Goal: Transaction & Acquisition: Obtain resource

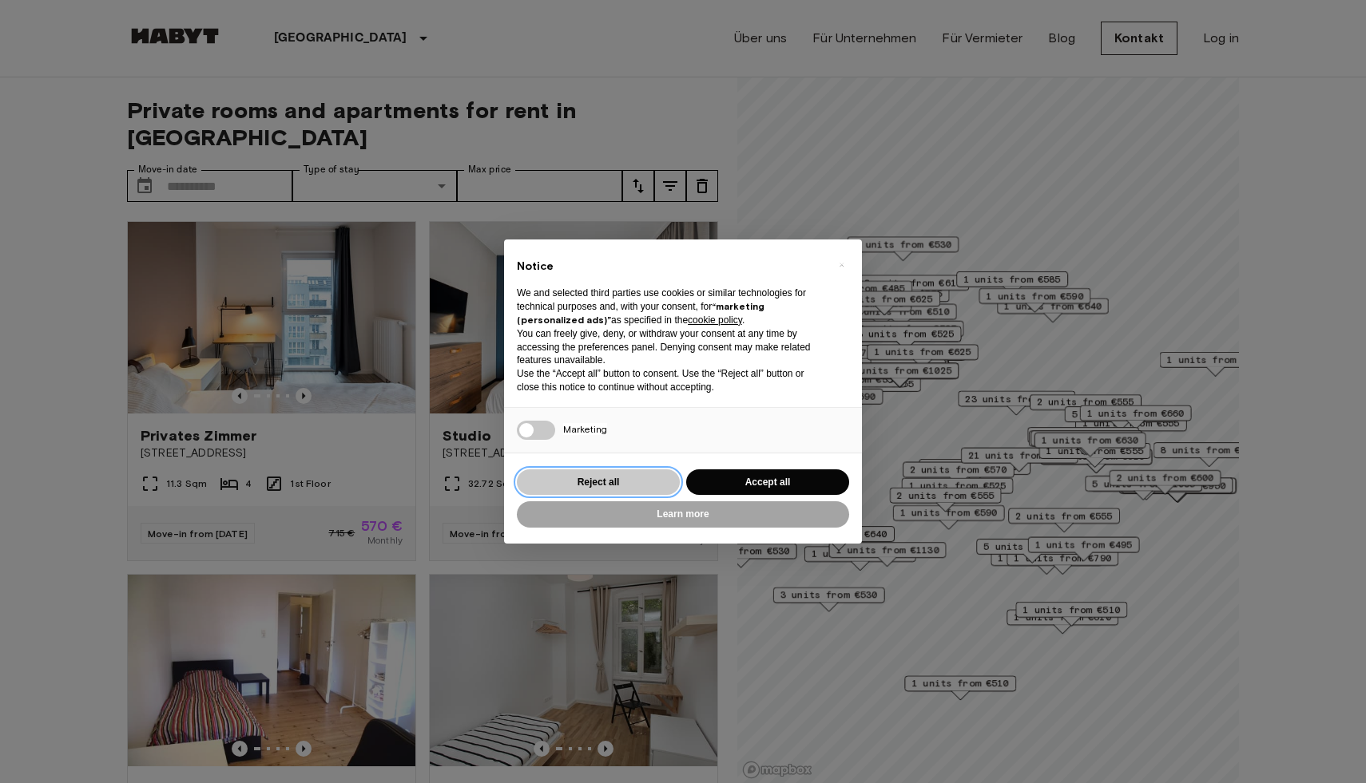
click at [593, 485] on button "Reject all" at bounding box center [598, 483] width 163 height 26
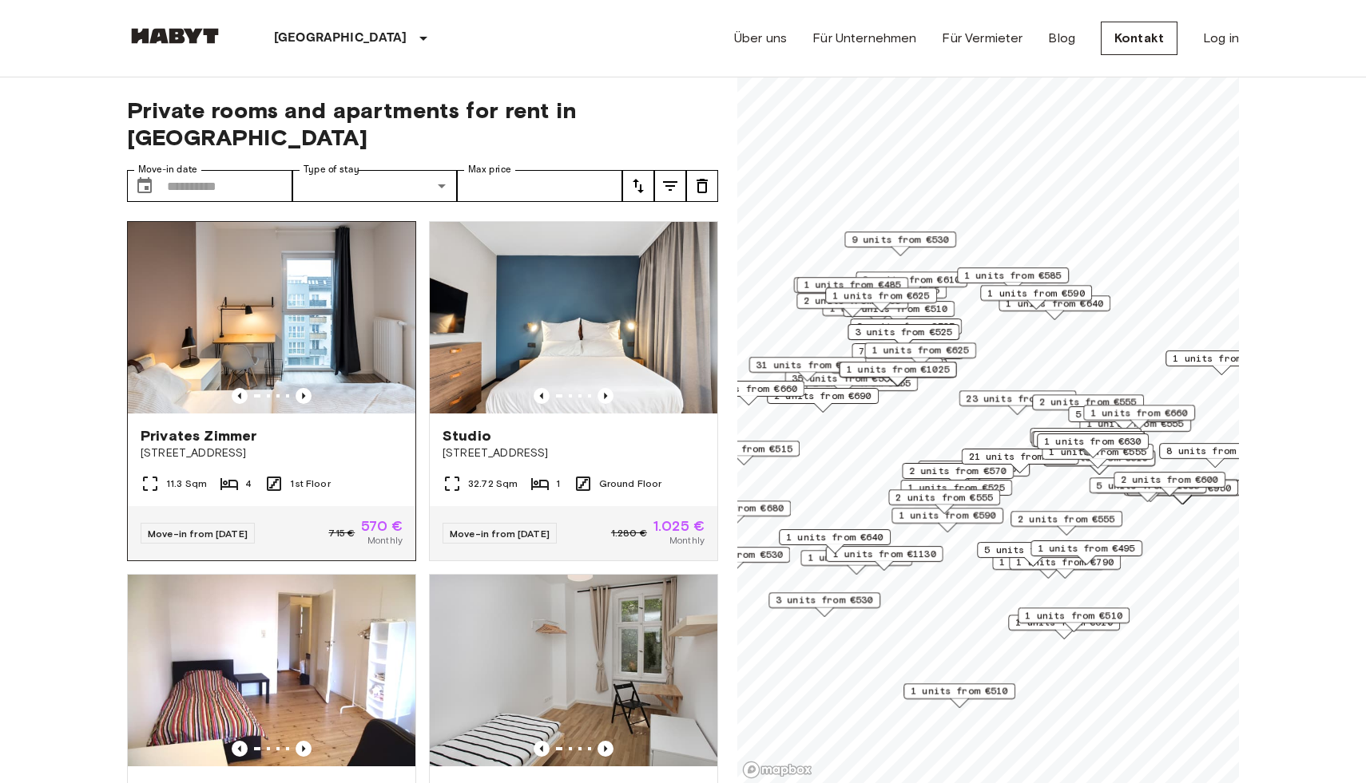
click at [198, 426] on span "Privates Zimmer" at bounding box center [199, 435] width 116 height 19
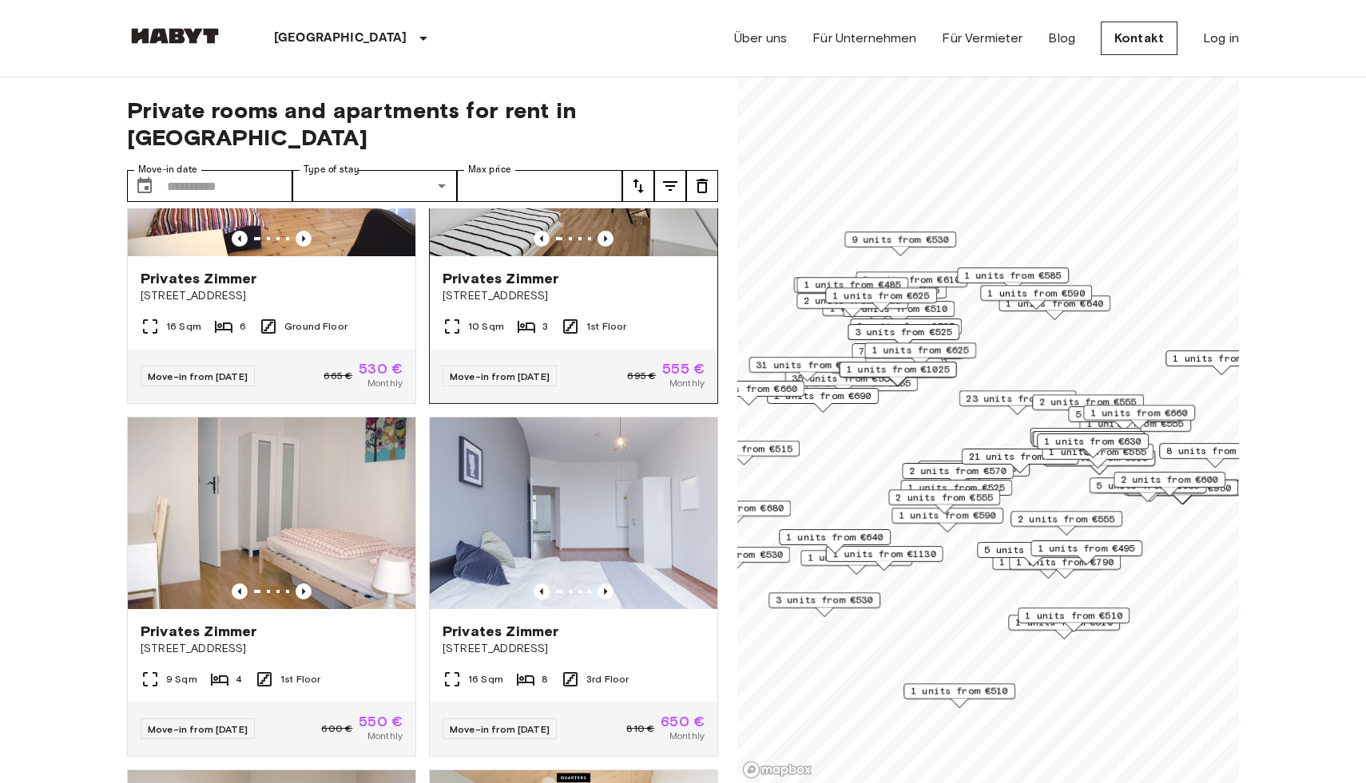
scroll to position [527, 0]
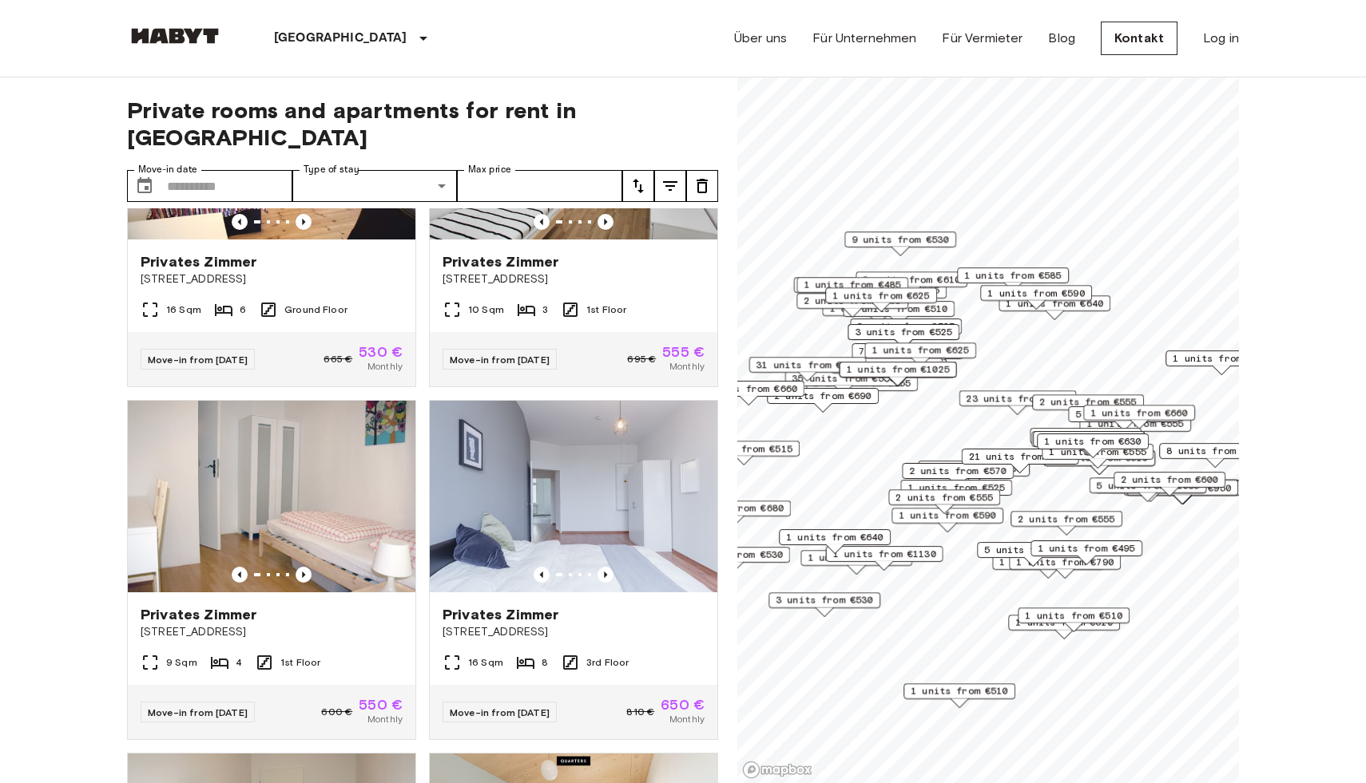
click at [636, 176] on icon "tune" at bounding box center [638, 185] width 19 height 19
click at [654, 211] on li "Lowest price" at bounding box center [702, 218] width 160 height 29
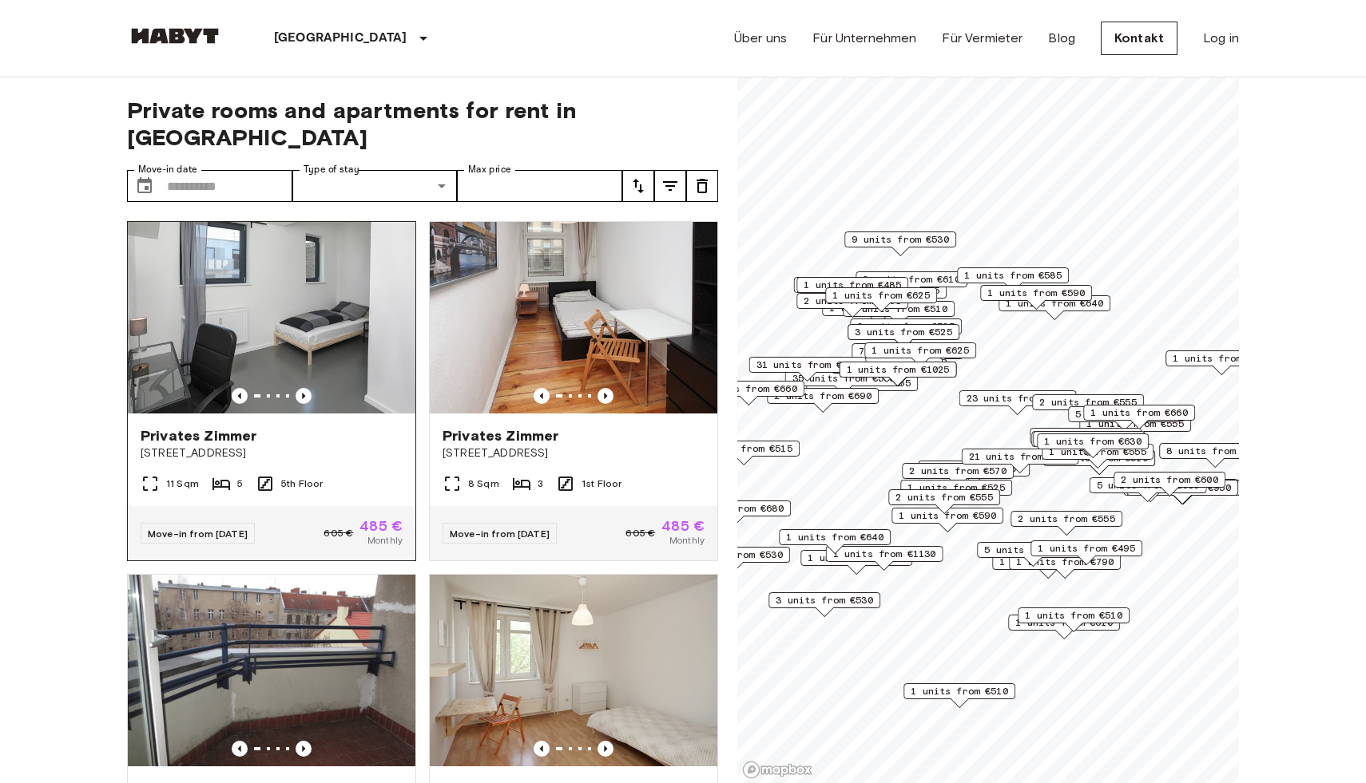
click at [216, 446] on span "[STREET_ADDRESS]" at bounding box center [272, 454] width 262 height 16
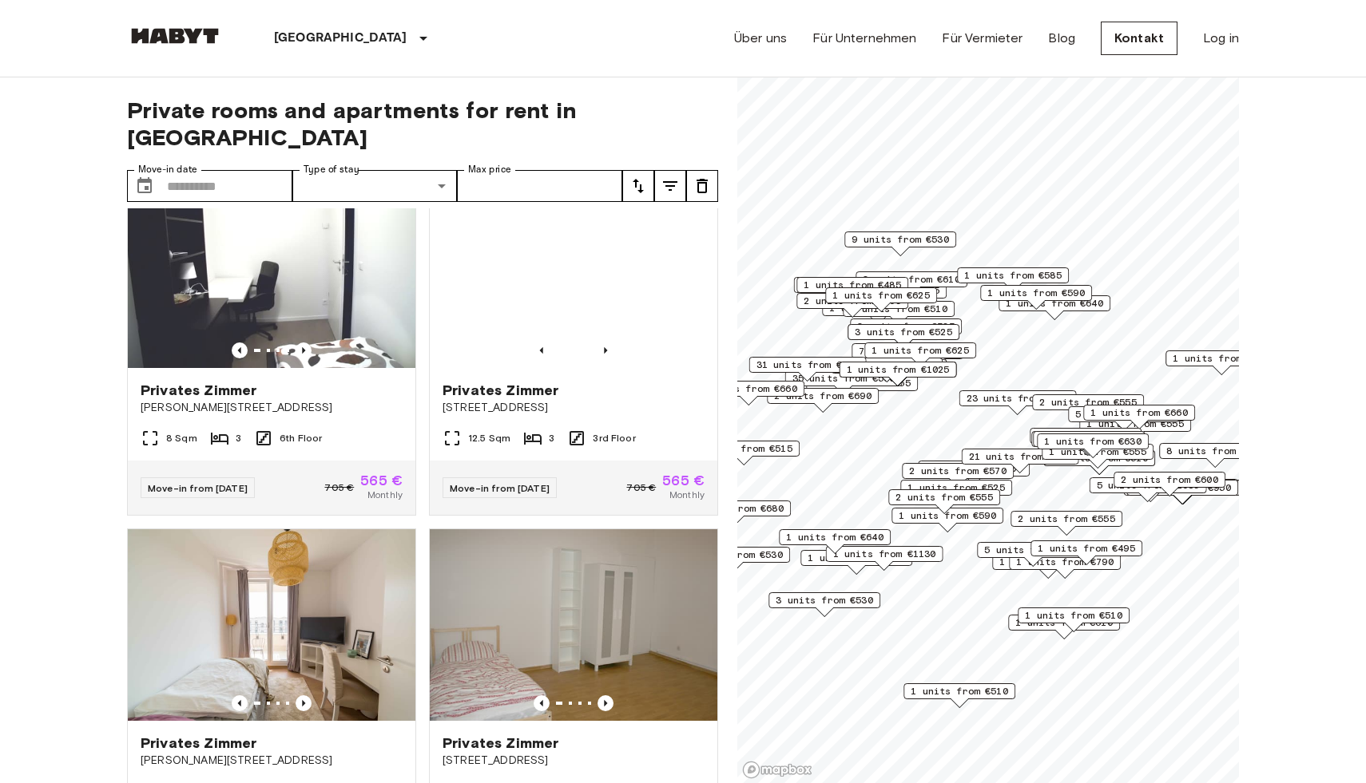
scroll to position [9579, 0]
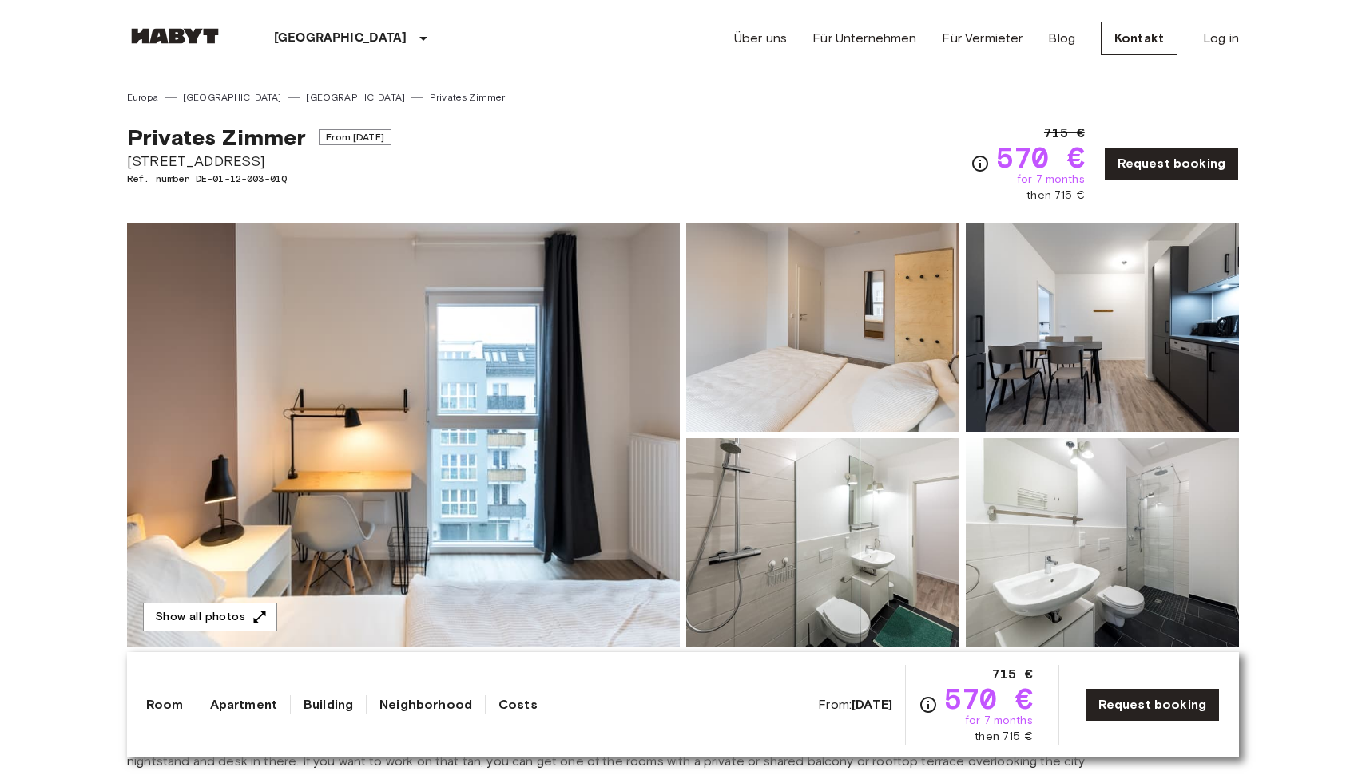
click at [291, 438] on img at bounding box center [403, 435] width 553 height 425
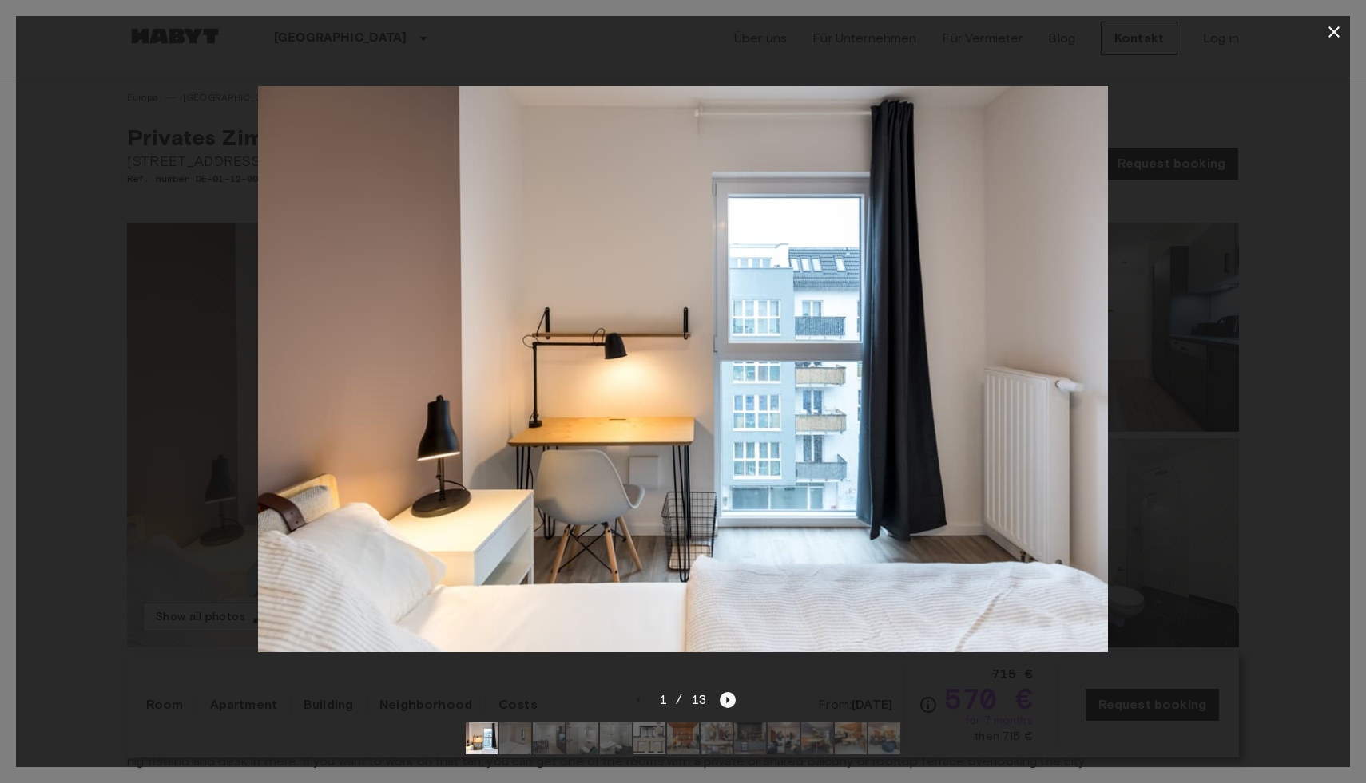
click at [729, 704] on icon "Next image" at bounding box center [728, 700] width 16 height 16
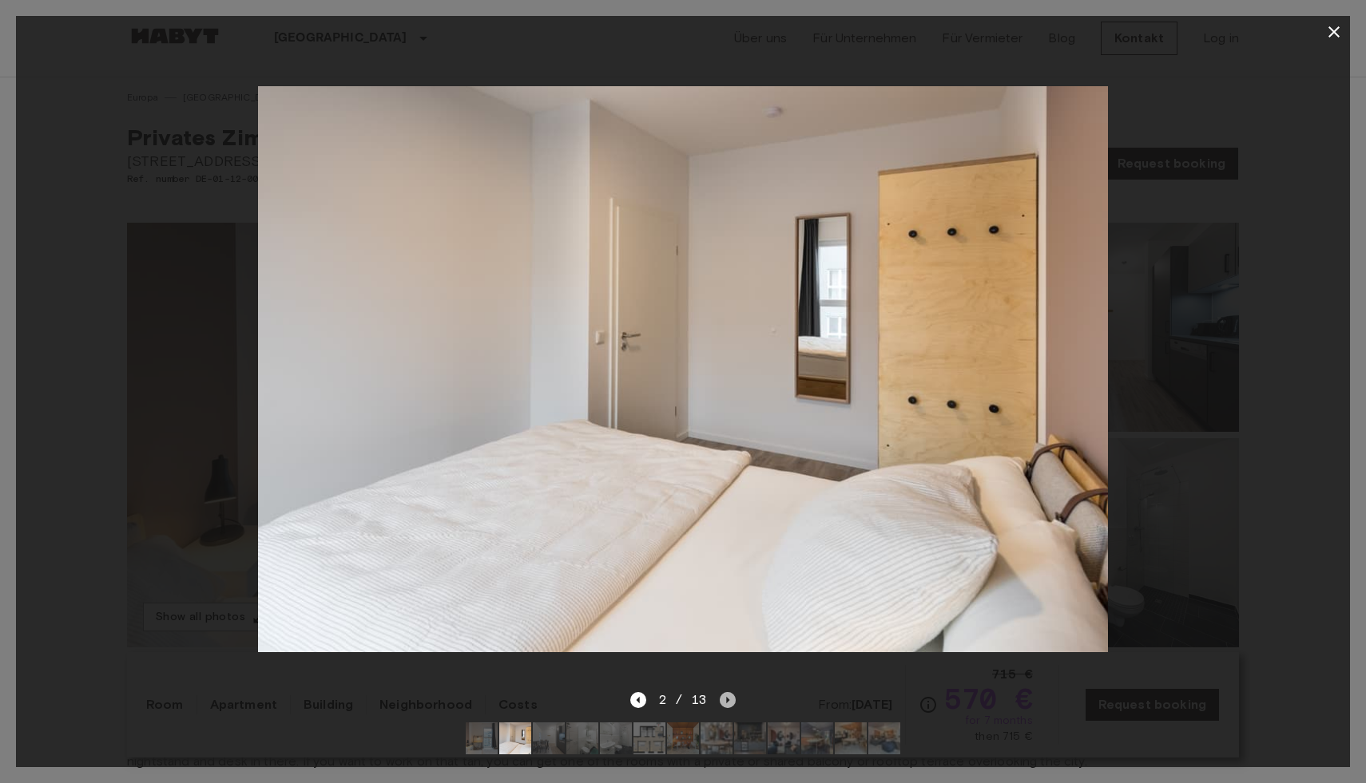
click at [729, 704] on icon "Next image" at bounding box center [728, 700] width 16 height 16
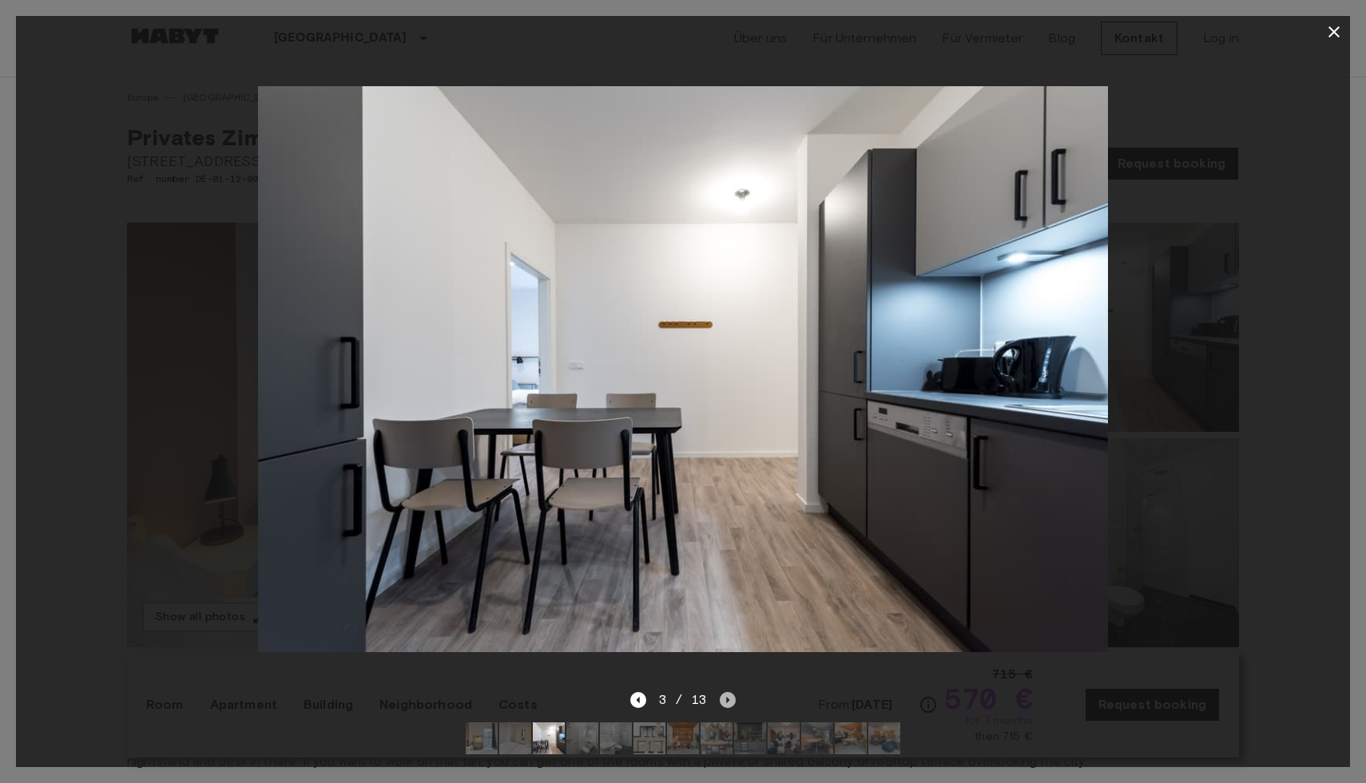
click at [729, 704] on icon "Next image" at bounding box center [728, 700] width 16 height 16
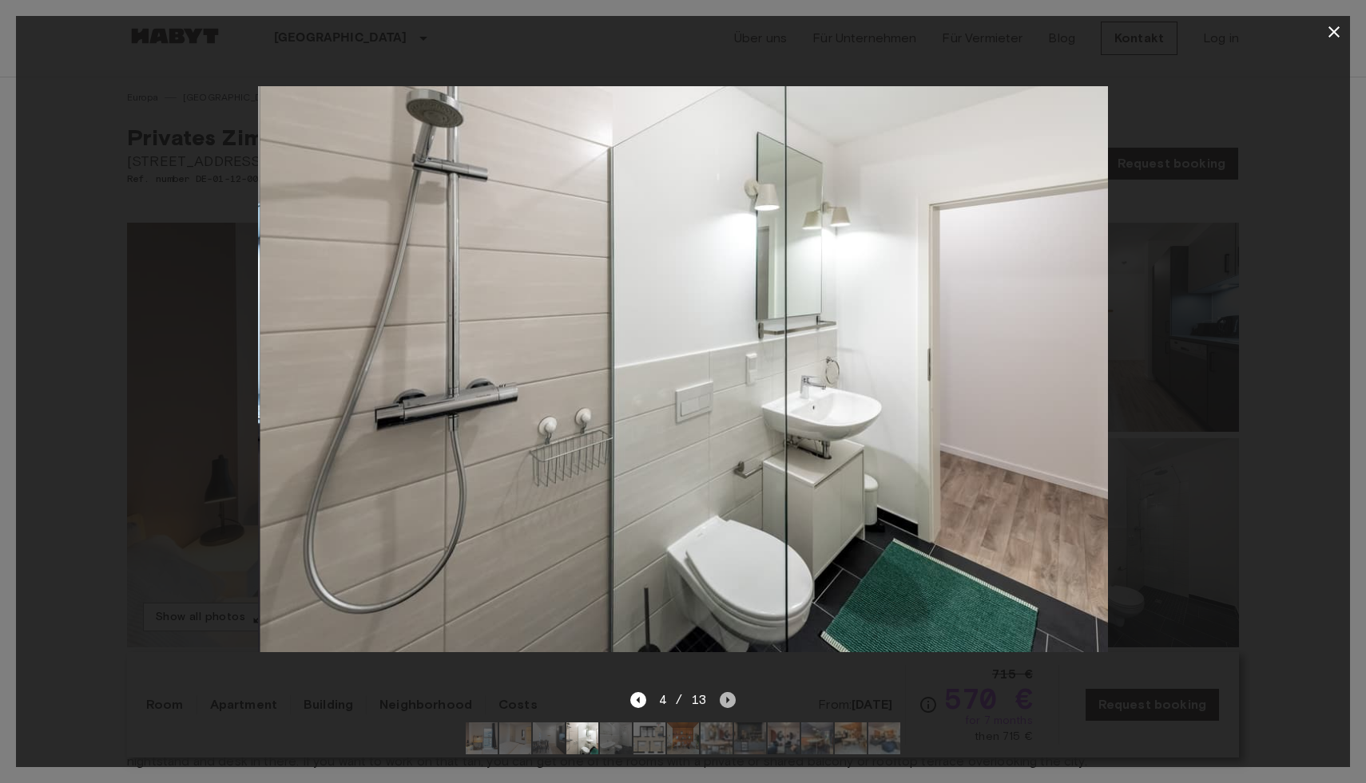
click at [729, 704] on icon "Next image" at bounding box center [728, 700] width 16 height 16
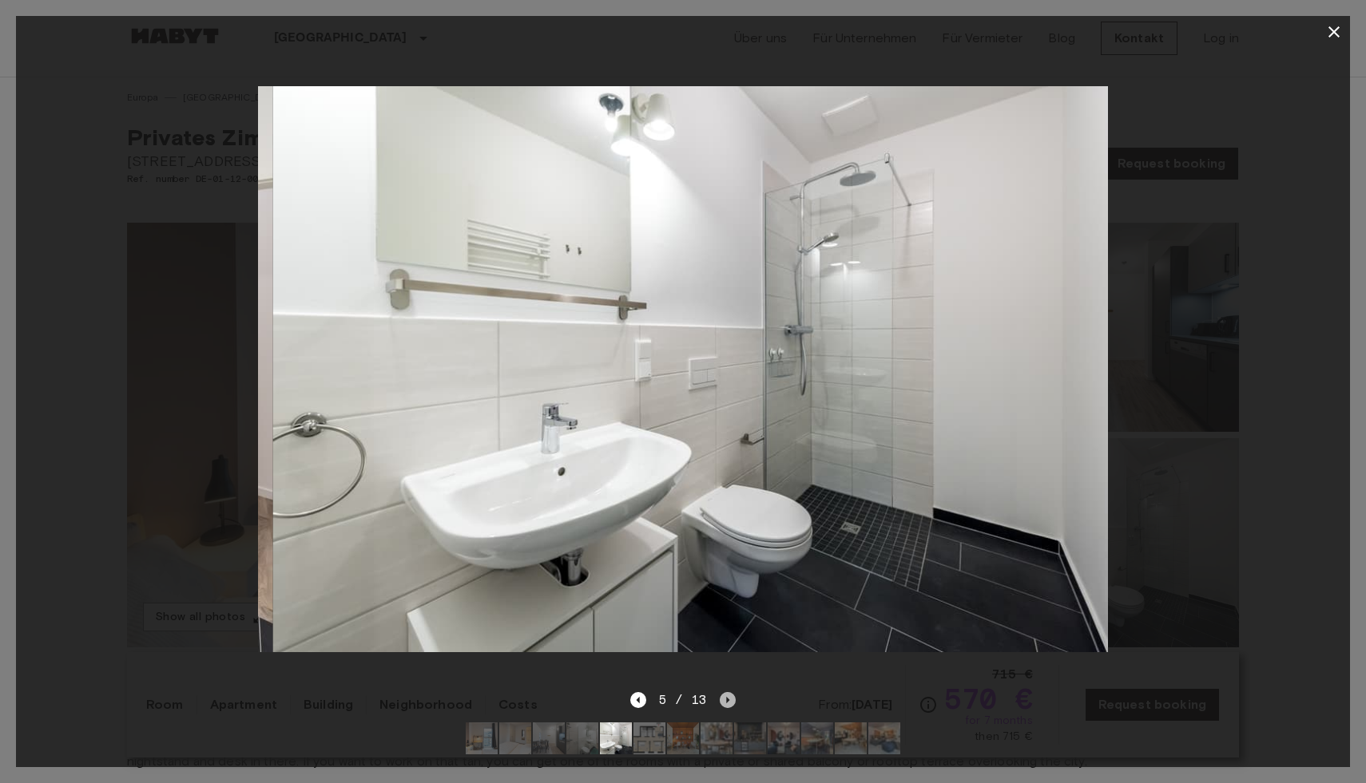
click at [729, 704] on icon "Next image" at bounding box center [728, 700] width 16 height 16
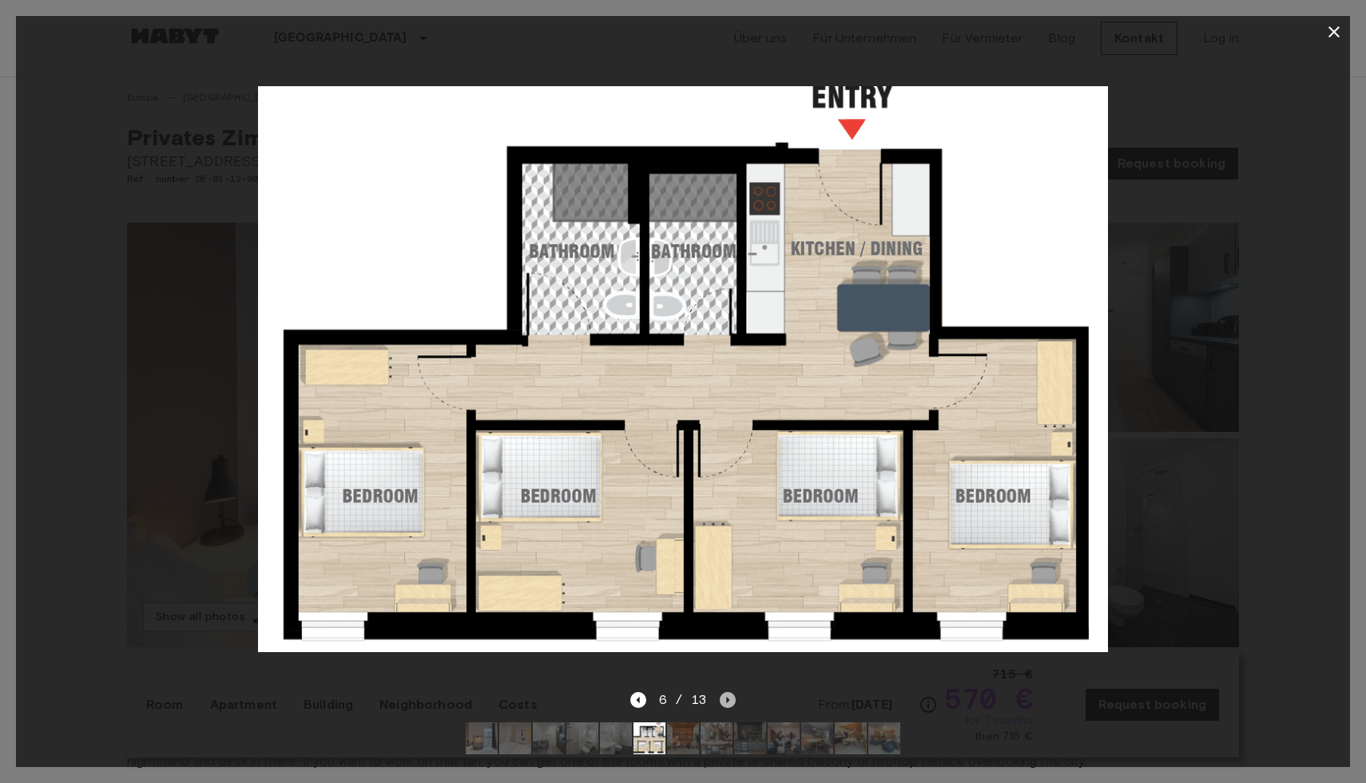
click at [729, 704] on icon "Next image" at bounding box center [728, 700] width 16 height 16
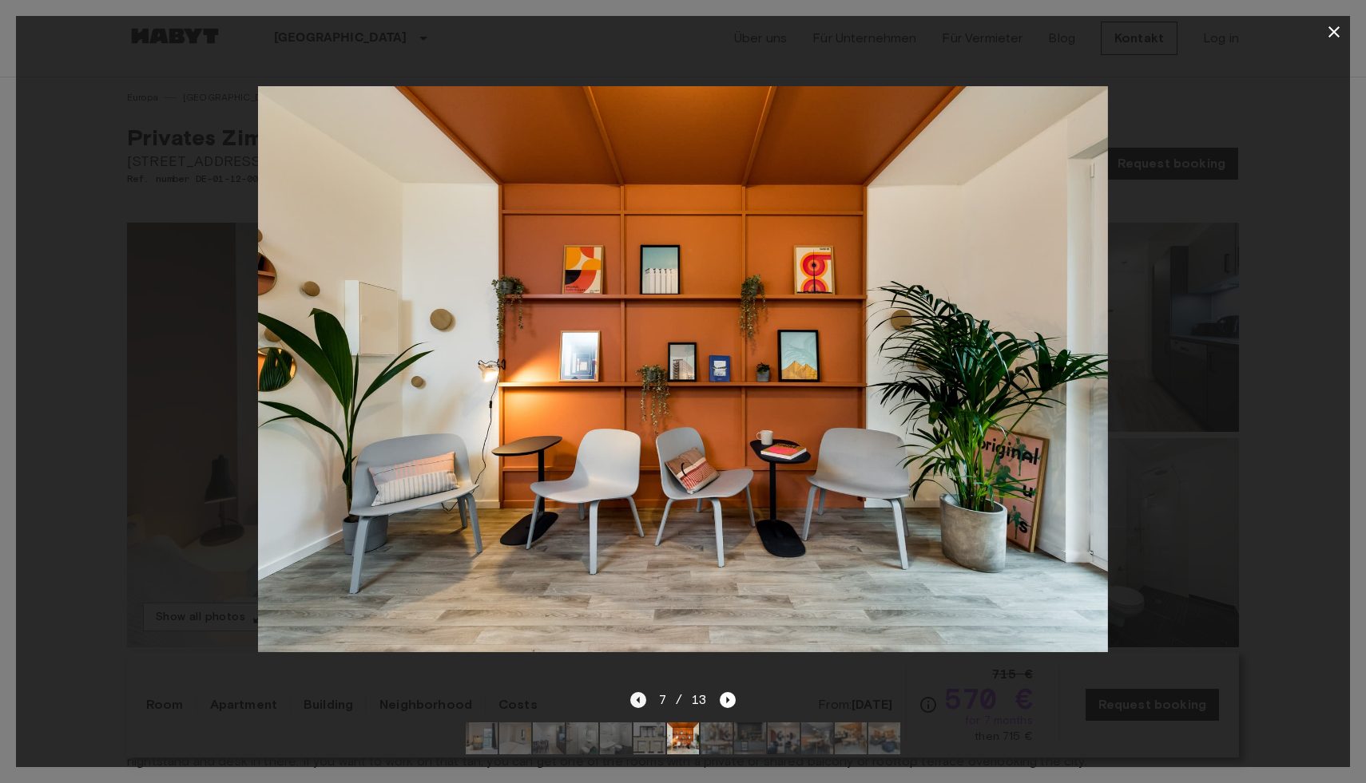
click at [636, 707] on icon "Previous image" at bounding box center [638, 700] width 16 height 16
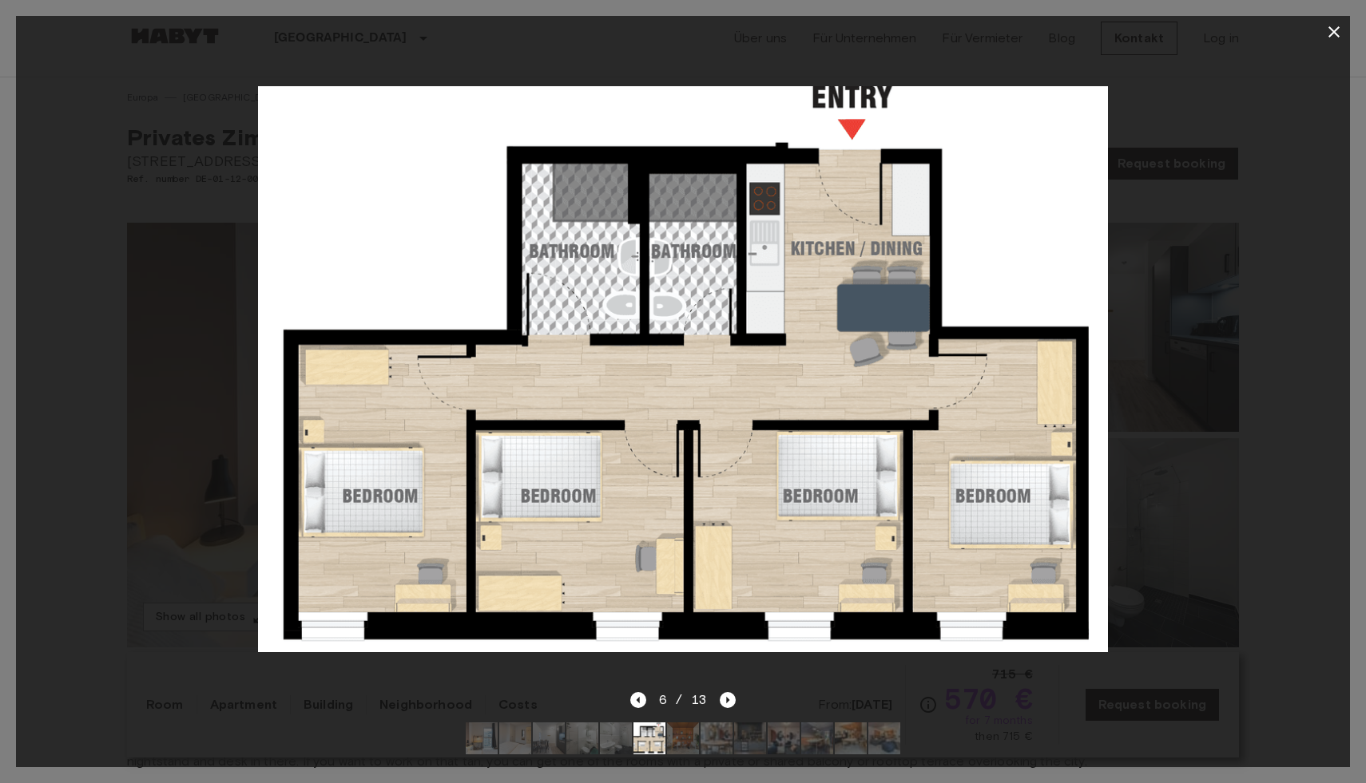
click at [1307, 580] on div at bounding box center [683, 369] width 1334 height 643
click at [1331, 37] on icon "button" at bounding box center [1333, 31] width 19 height 19
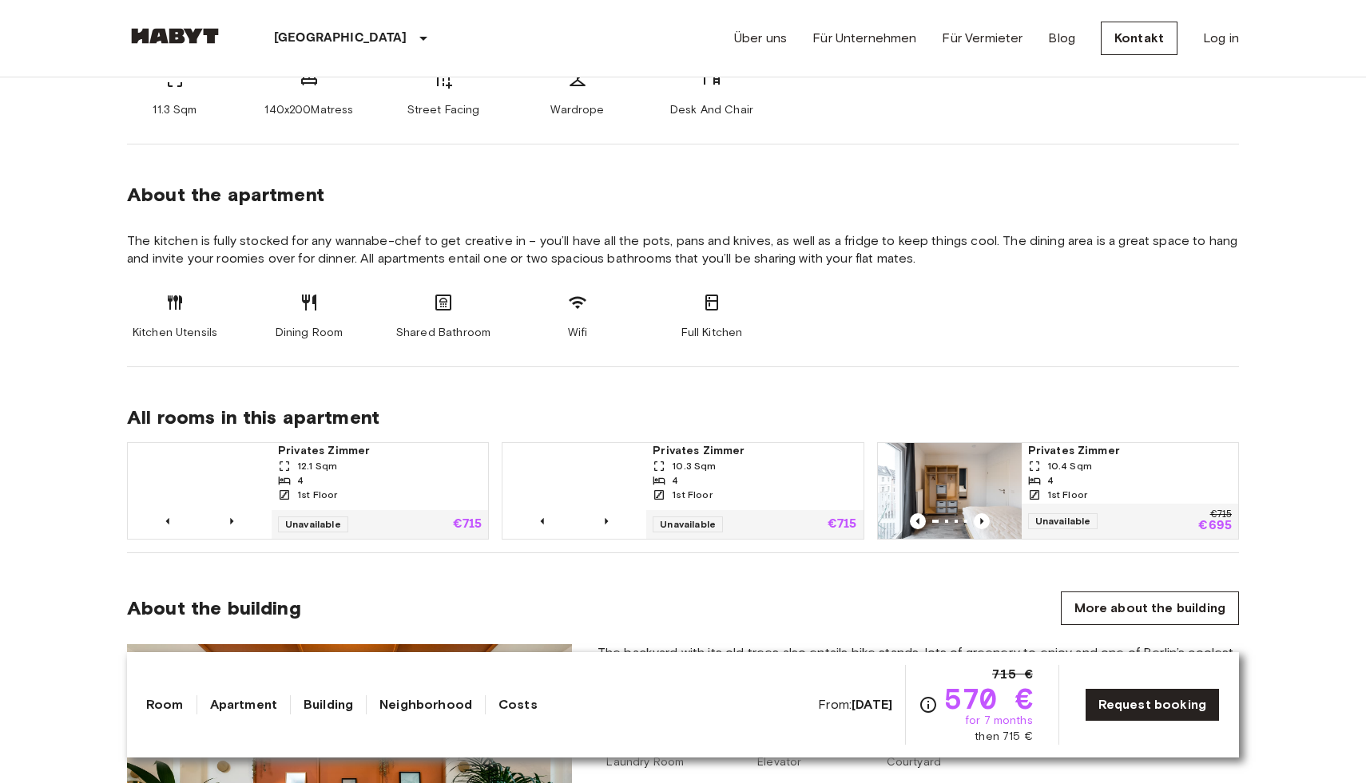
scroll to position [729, 0]
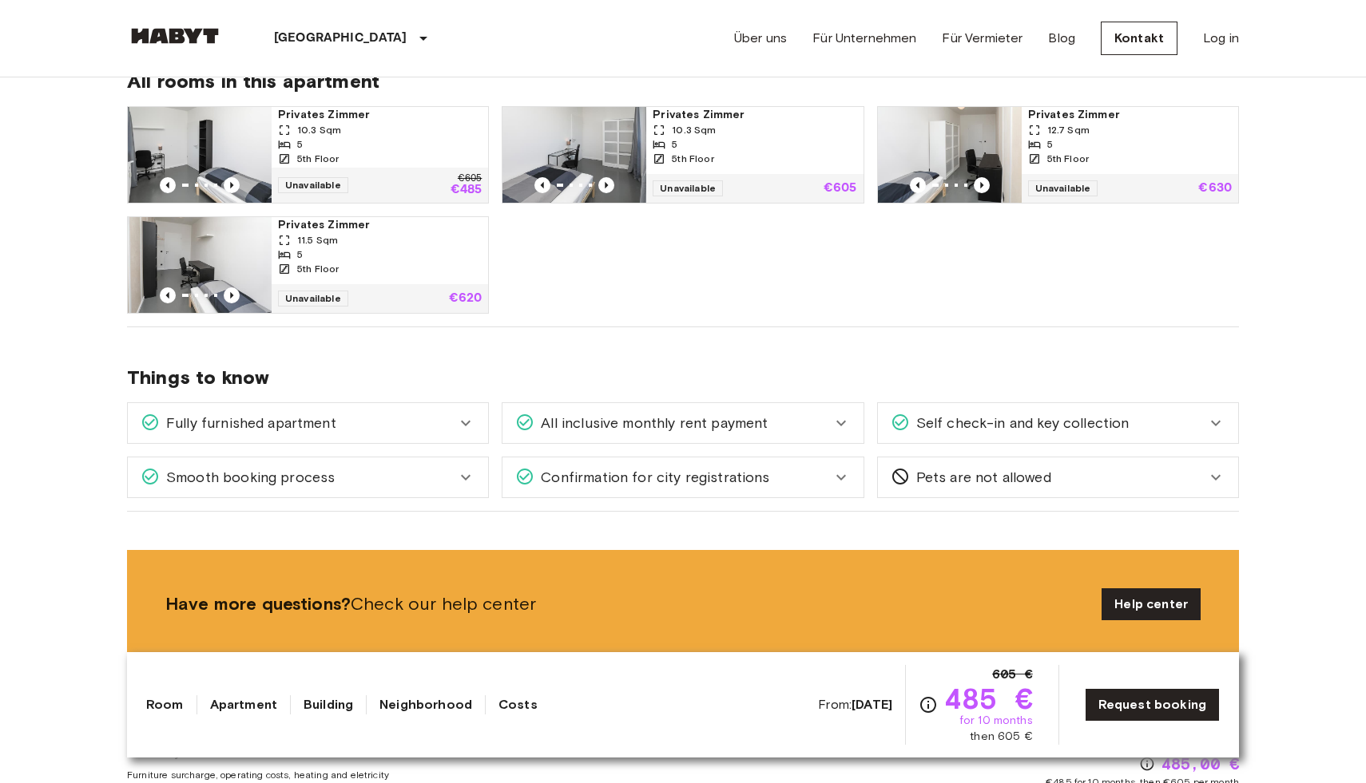
scroll to position [1036, 0]
